Goal: Navigation & Orientation: Find specific page/section

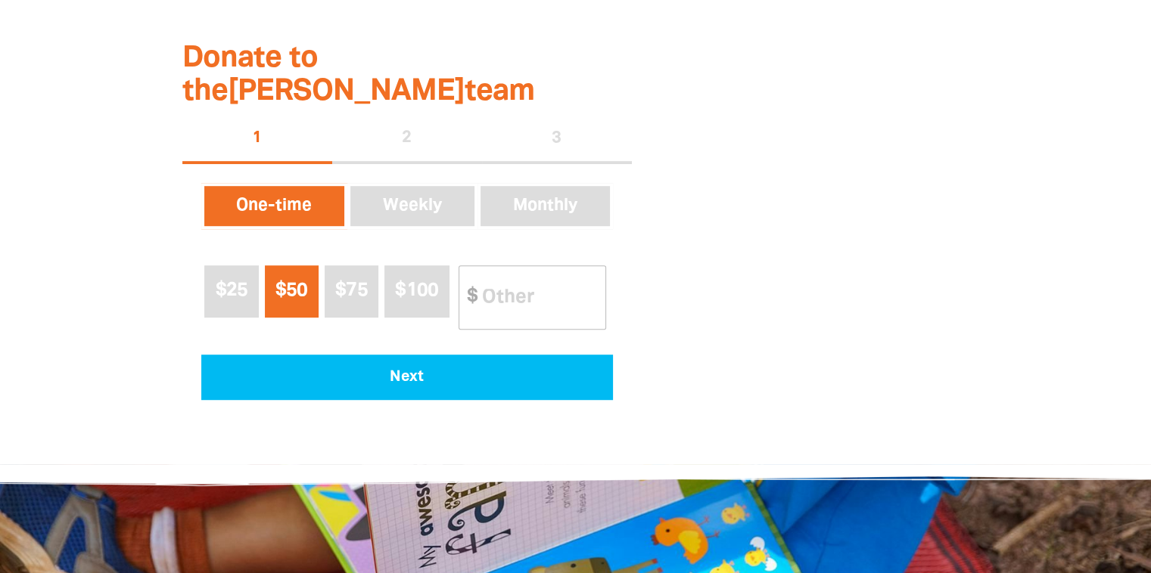
scroll to position [352, 0]
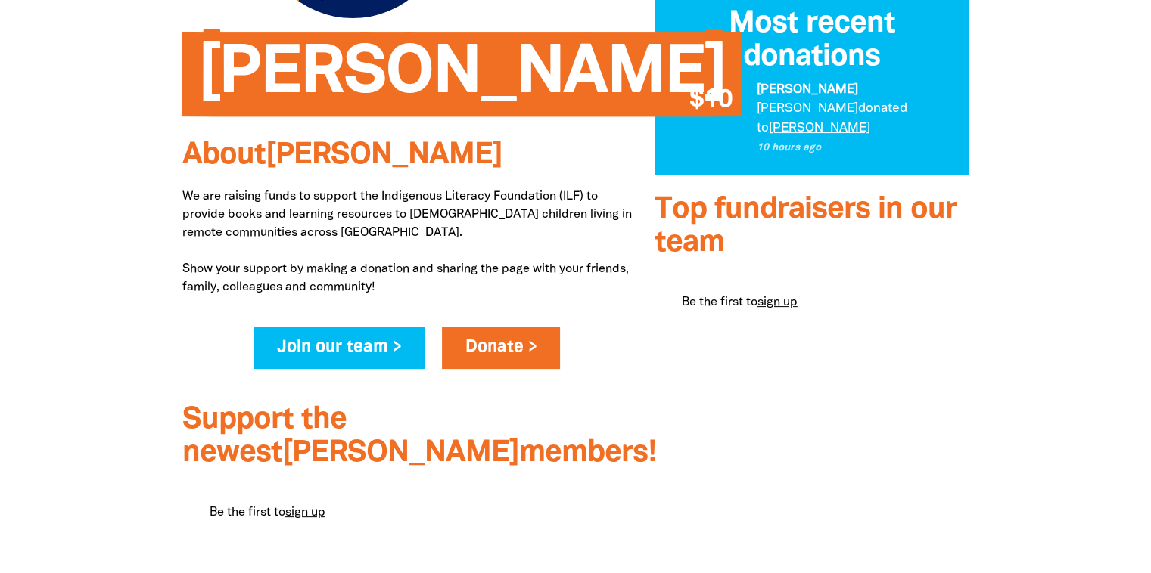
click at [814, 47] on h3 "Most recent donations" at bounding box center [811, 41] width 277 height 67
click at [809, 123] on link "[PERSON_NAME]" at bounding box center [819, 128] width 101 height 11
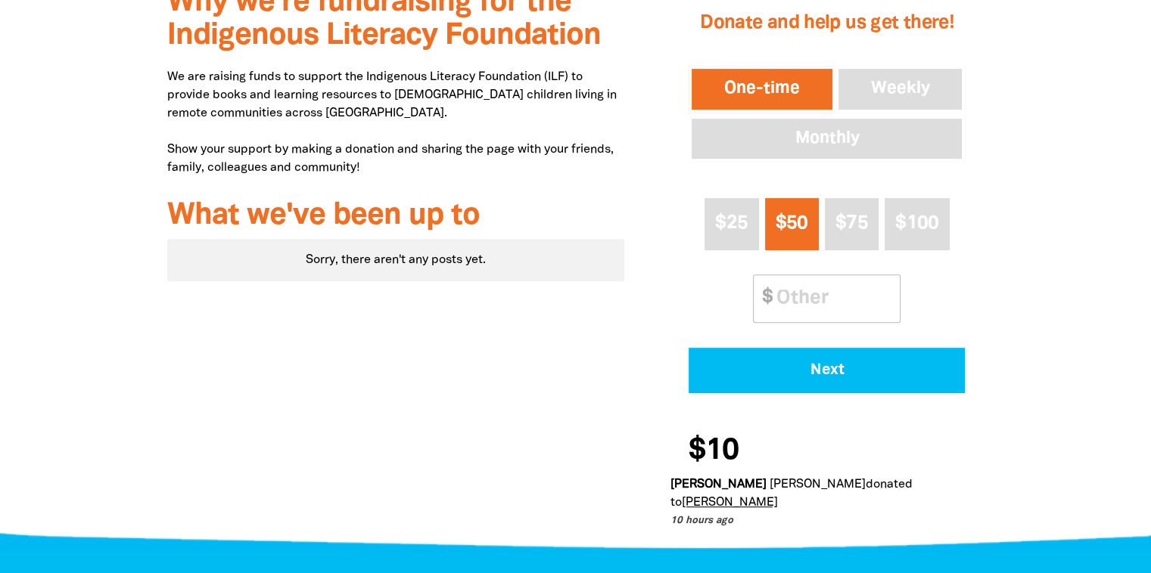
scroll to position [176, 0]
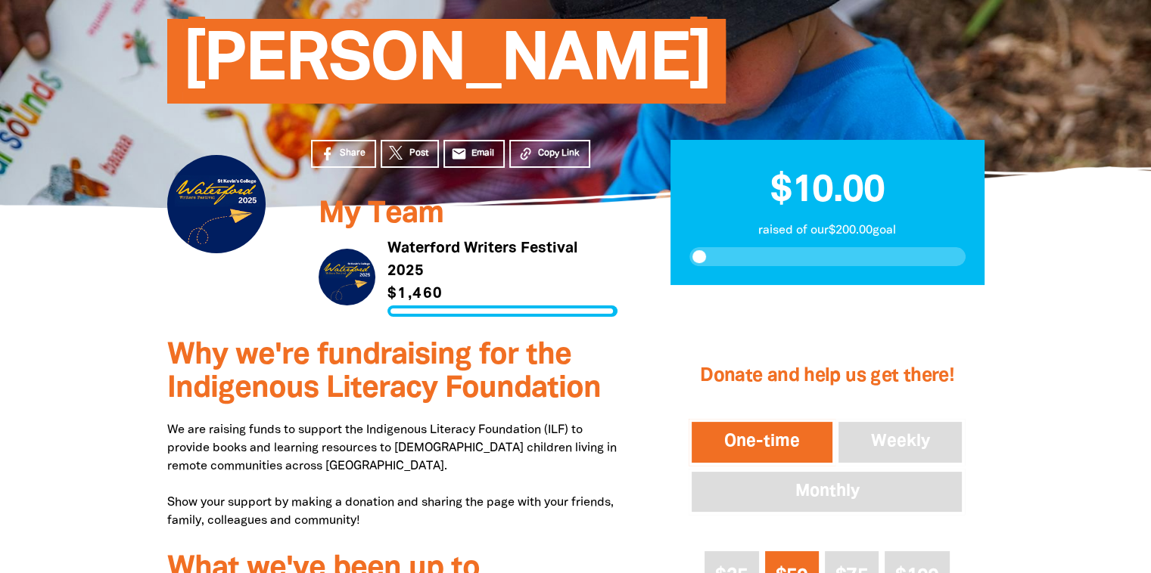
click at [403, 273] on link "Link to Waterford Writers Festival 2025" at bounding box center [467, 277] width 299 height 79
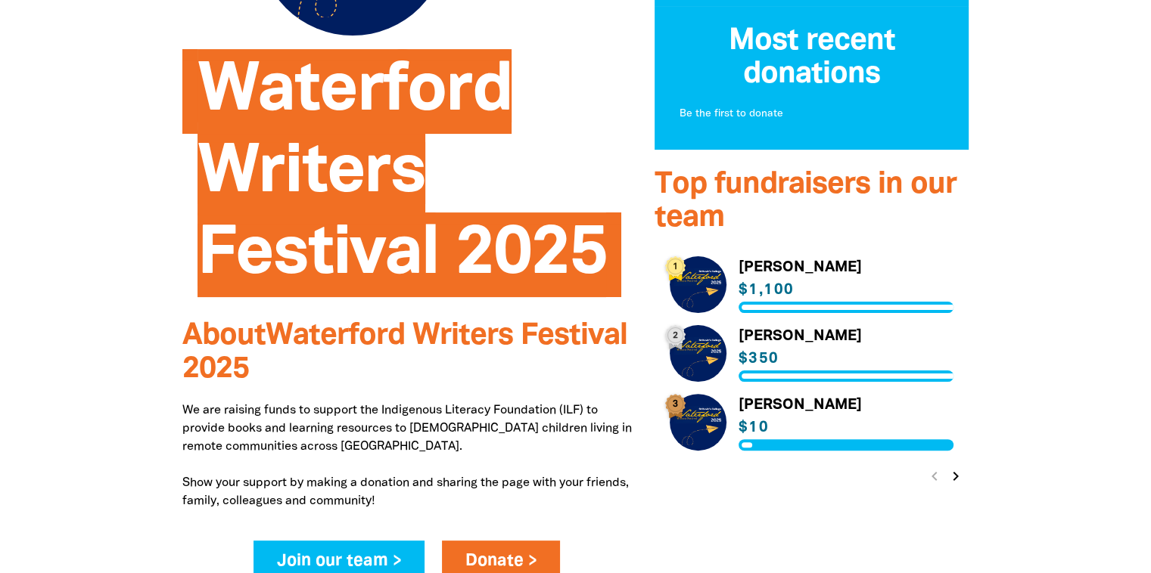
scroll to position [352, 0]
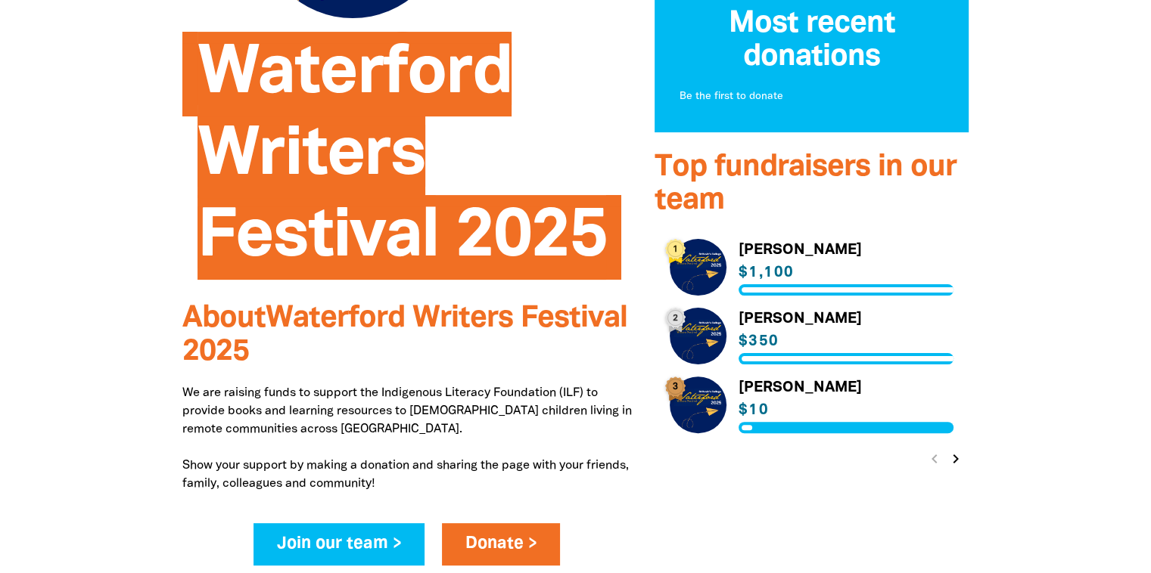
click at [773, 250] on link "Link to [PERSON_NAME]" at bounding box center [811, 267] width 284 height 57
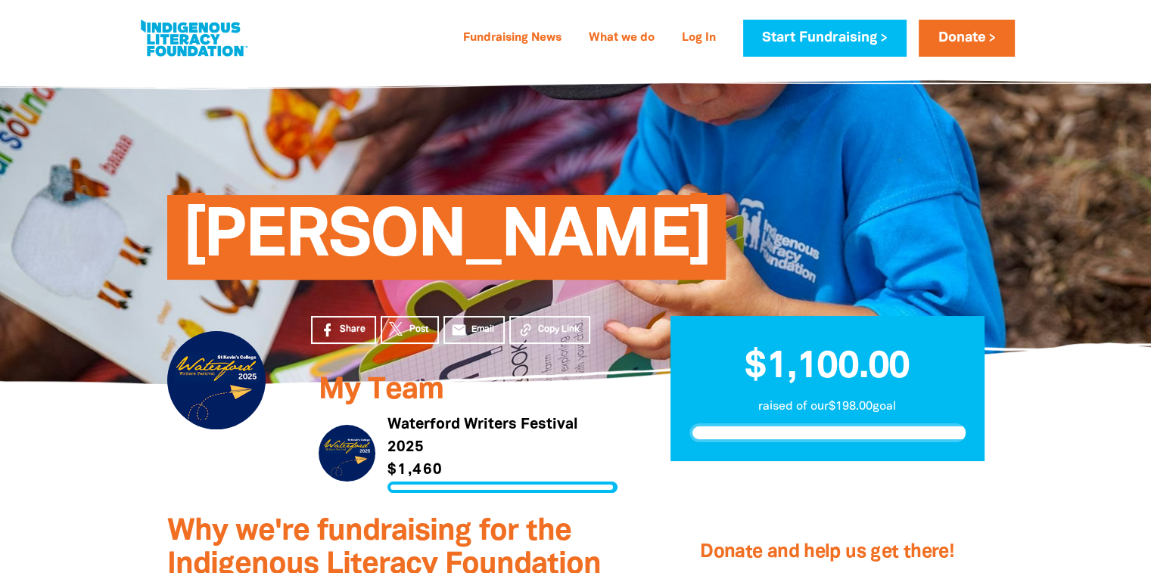
scroll to position [176, 0]
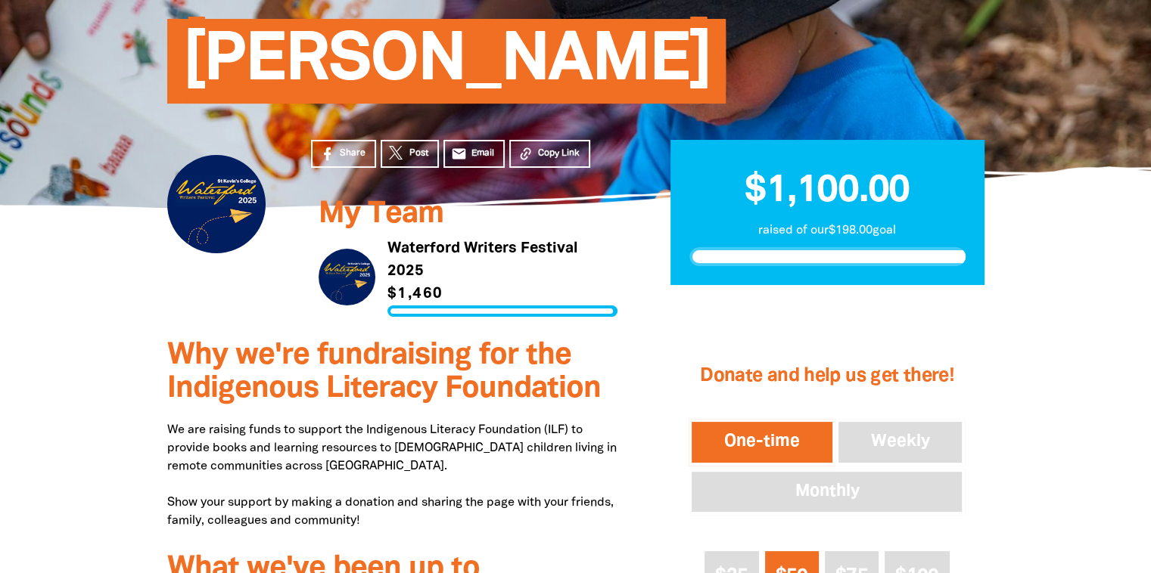
click at [402, 242] on link "Link to Waterford Writers Festival 2025" at bounding box center [467, 277] width 299 height 79
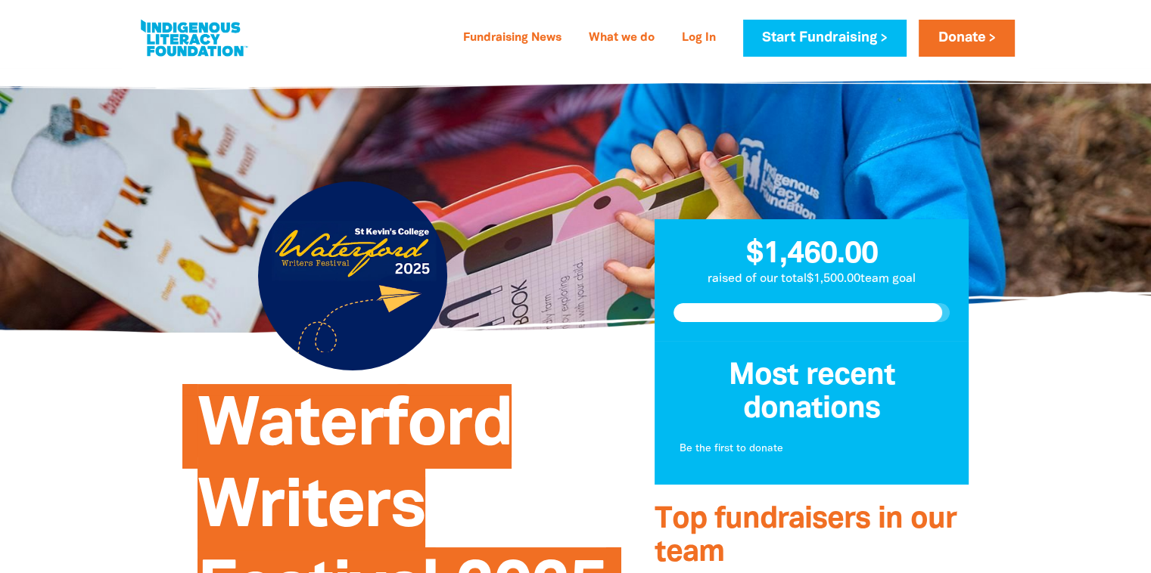
click at [818, 257] on span "$1,460.00" at bounding box center [812, 255] width 132 height 28
